Goal: Find specific page/section

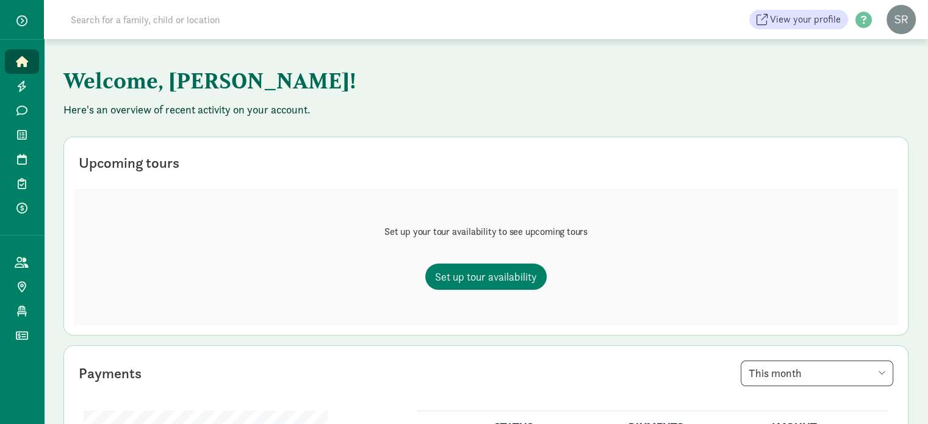
click at [123, 23] on input at bounding box center [234, 19] width 342 height 24
paste input "Oeschger Palmer"
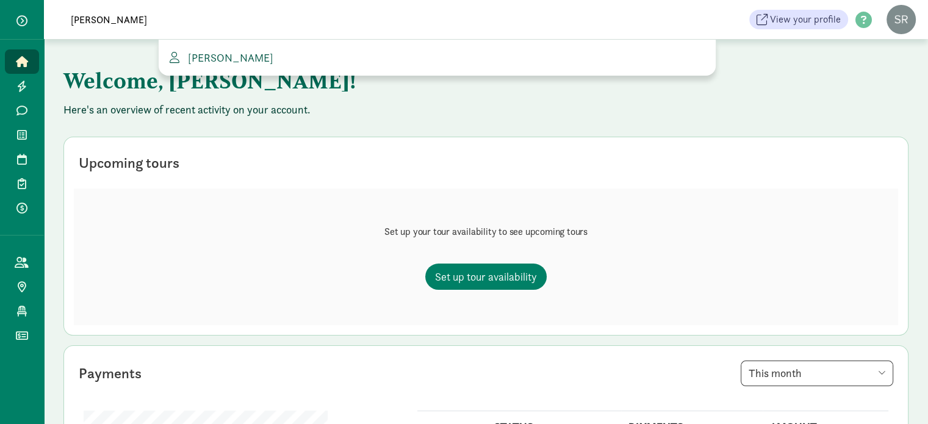
type input "Oeschger Palmer"
click at [339, 59] on link "[PERSON_NAME]" at bounding box center [437, 57] width 538 height 16
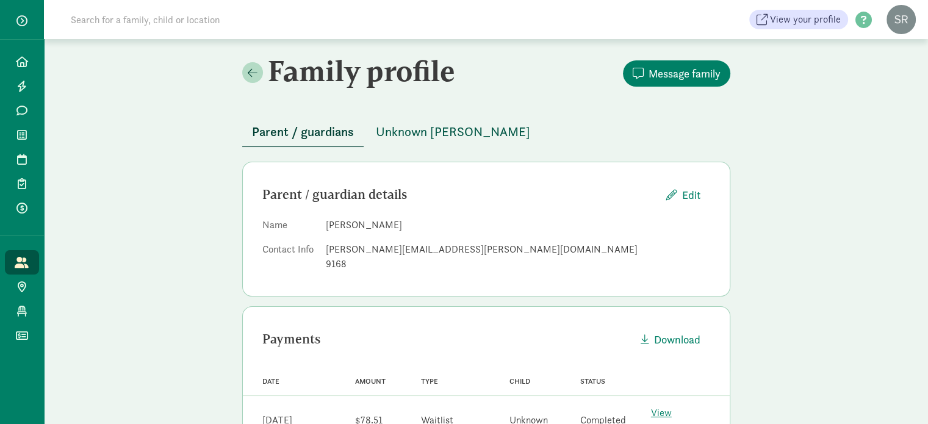
click at [429, 136] on span "Unknown [PERSON_NAME]" at bounding box center [453, 132] width 154 height 20
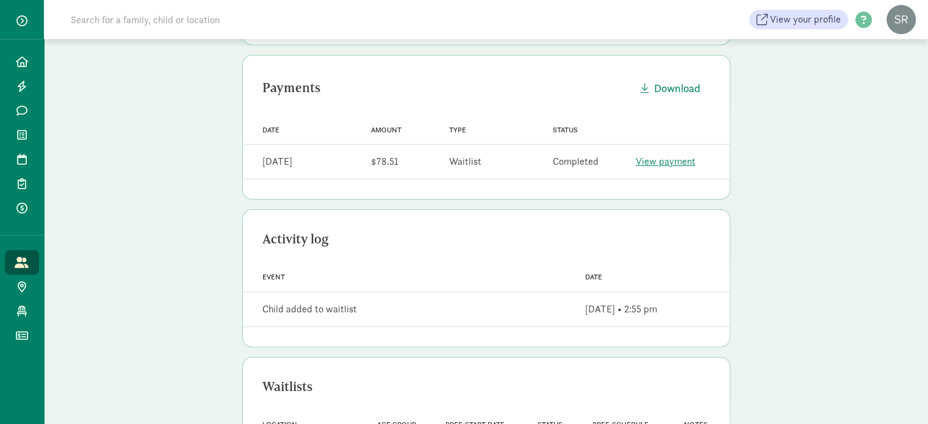
scroll to position [383, 0]
